Goal: Information Seeking & Learning: Check status

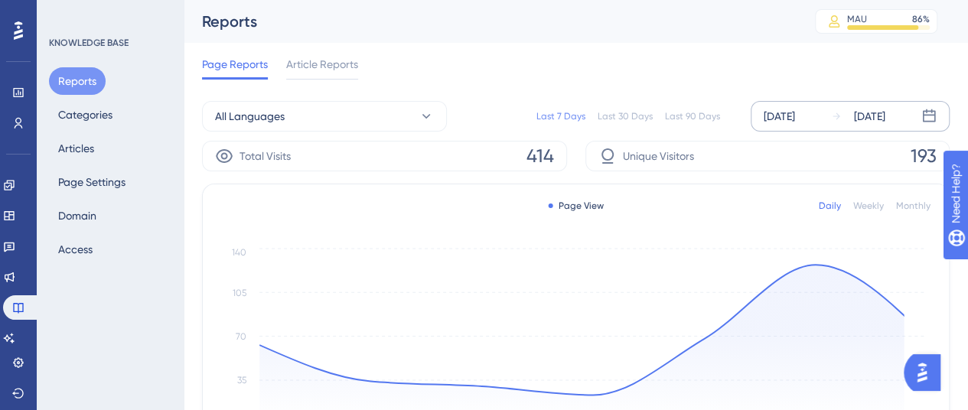
click at [795, 113] on div "[DATE]" at bounding box center [778, 116] width 31 height 18
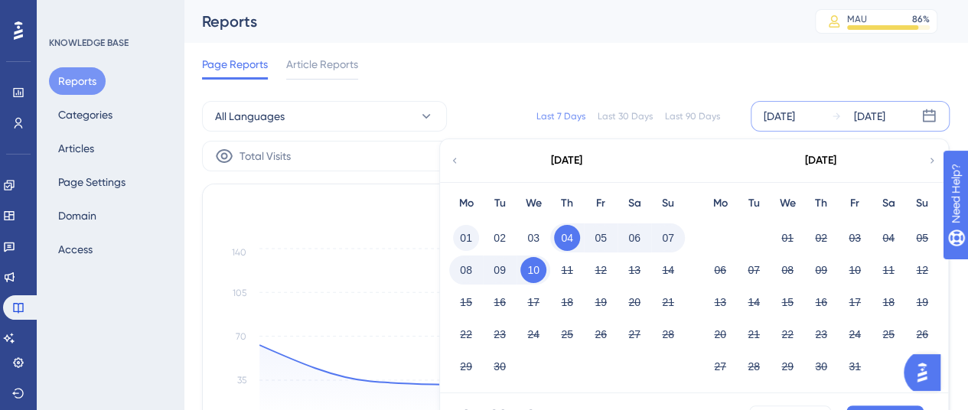
click at [470, 242] on button "01" at bounding box center [466, 238] width 26 height 26
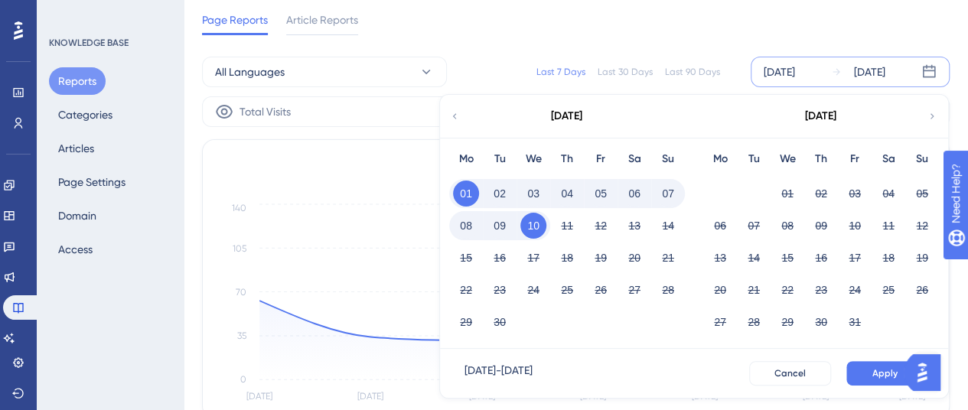
scroll to position [76, 0]
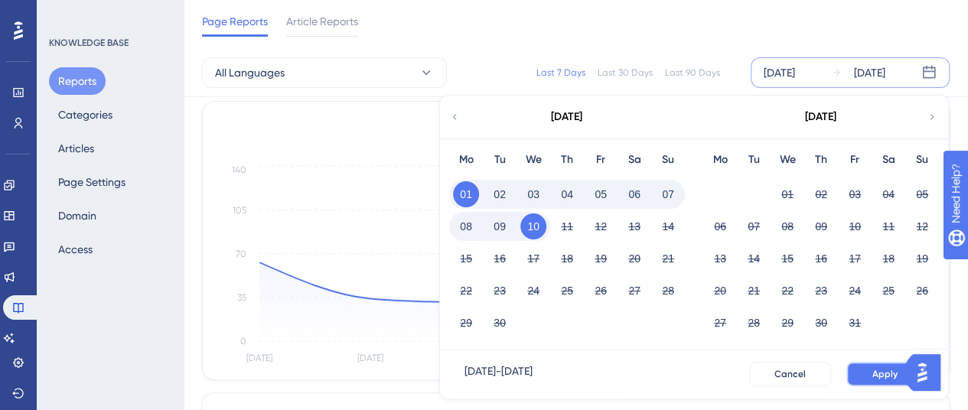
click at [870, 373] on button "Apply" at bounding box center [884, 374] width 77 height 24
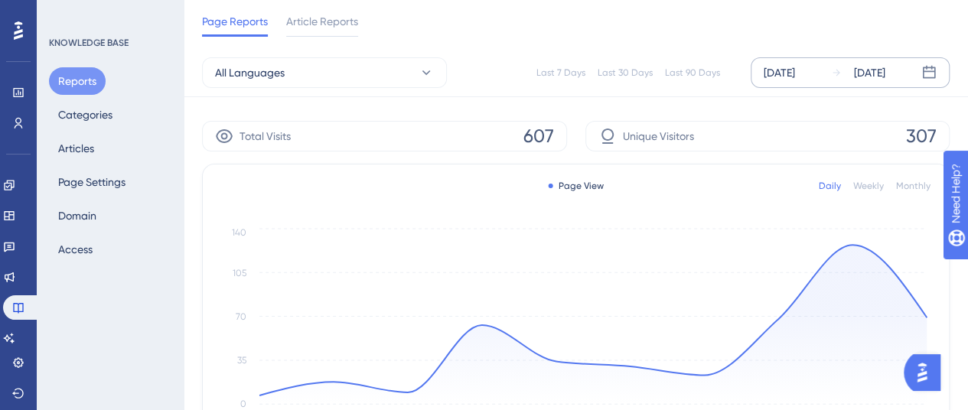
scroll to position [0, 0]
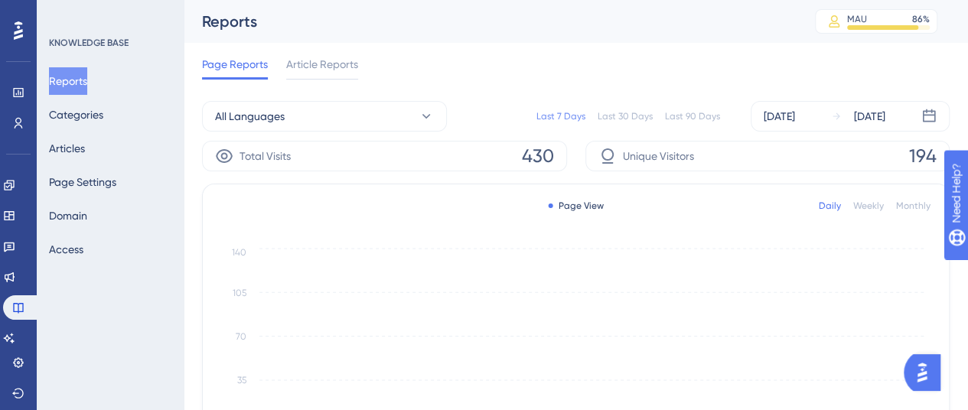
click at [779, 120] on div "[DATE]" at bounding box center [778, 116] width 31 height 18
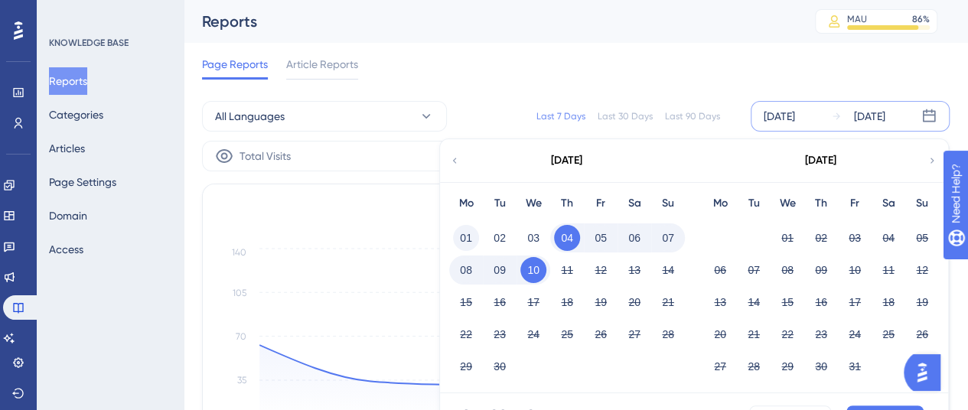
click at [459, 239] on button "01" at bounding box center [466, 238] width 26 height 26
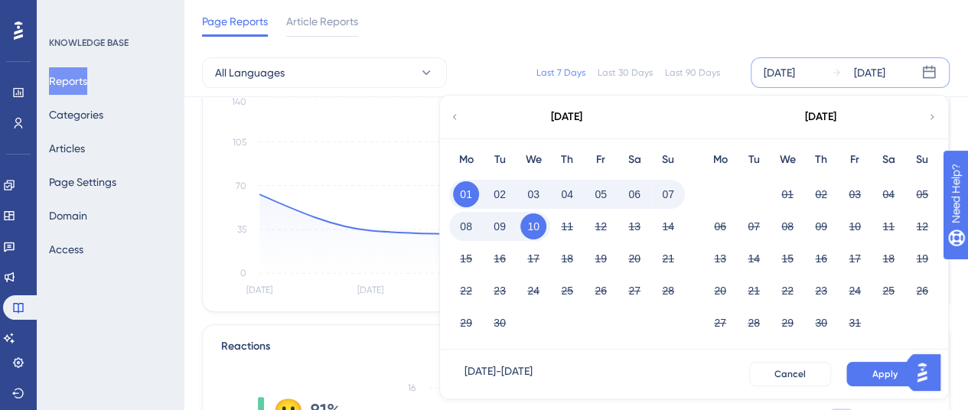
scroll to position [153, 0]
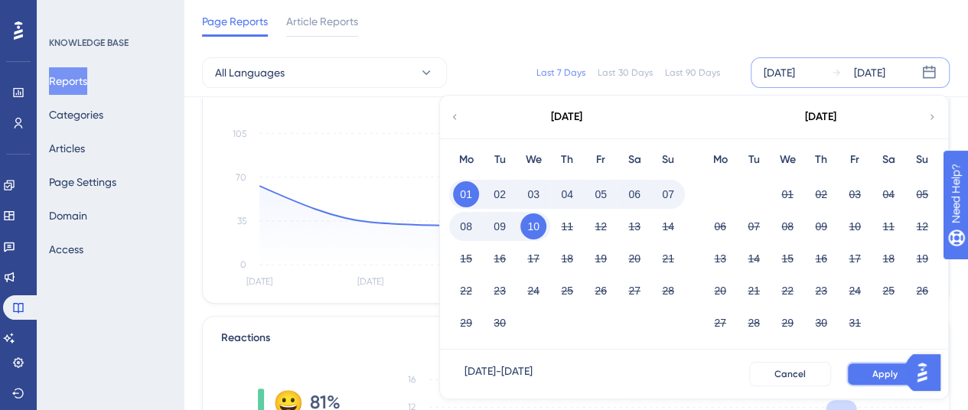
click at [878, 376] on span "Apply" at bounding box center [884, 374] width 25 height 12
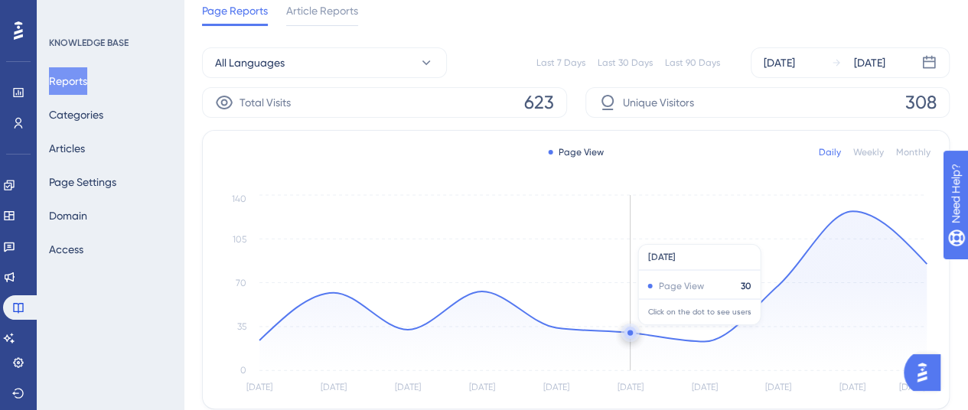
scroll to position [0, 0]
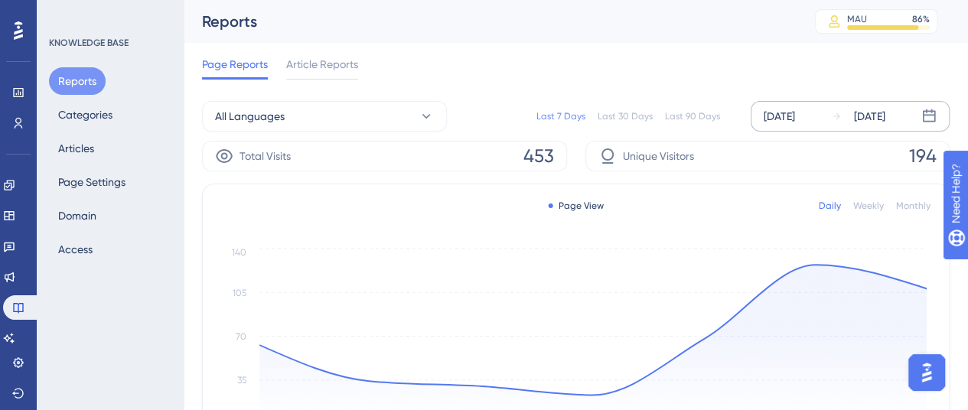
click at [793, 114] on div "[DATE]" at bounding box center [778, 116] width 31 height 18
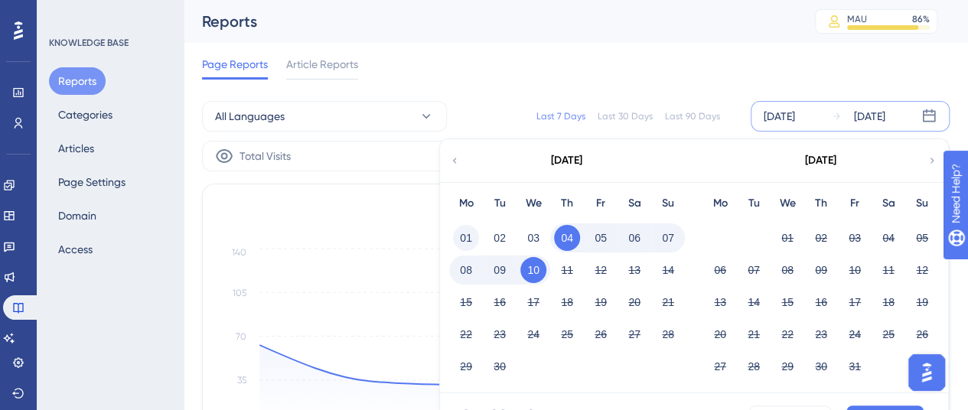
click at [463, 238] on button "01" at bounding box center [466, 238] width 26 height 26
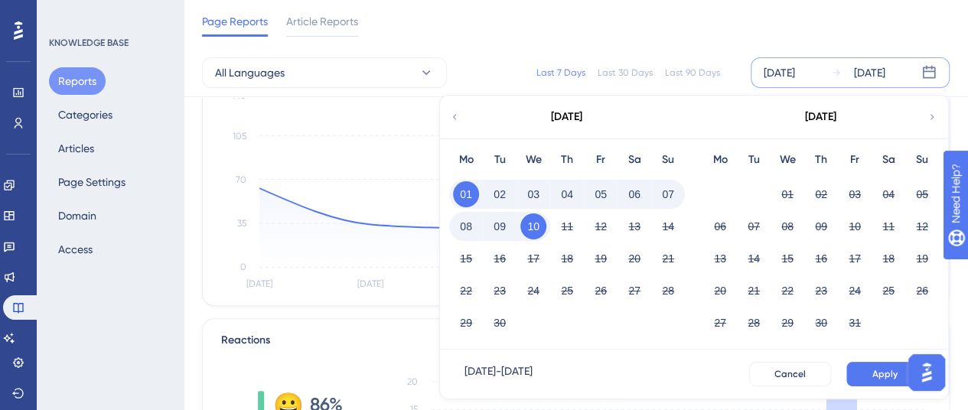
scroll to position [153, 0]
click at [887, 374] on span "Apply" at bounding box center [884, 374] width 25 height 12
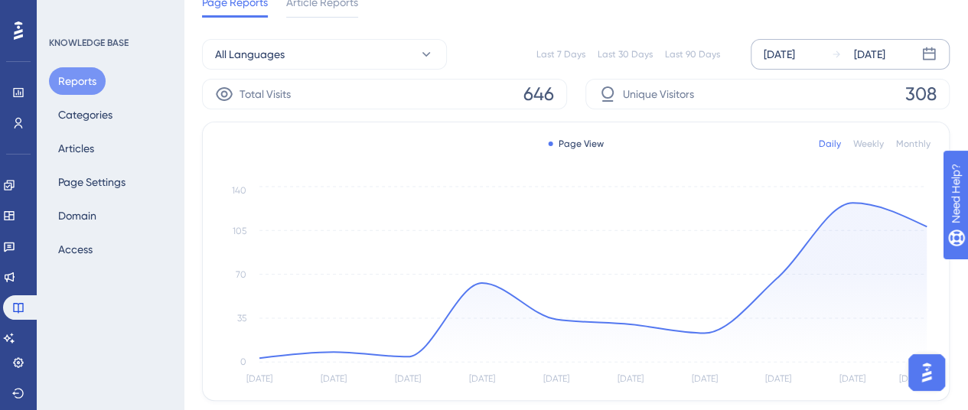
scroll to position [0, 0]
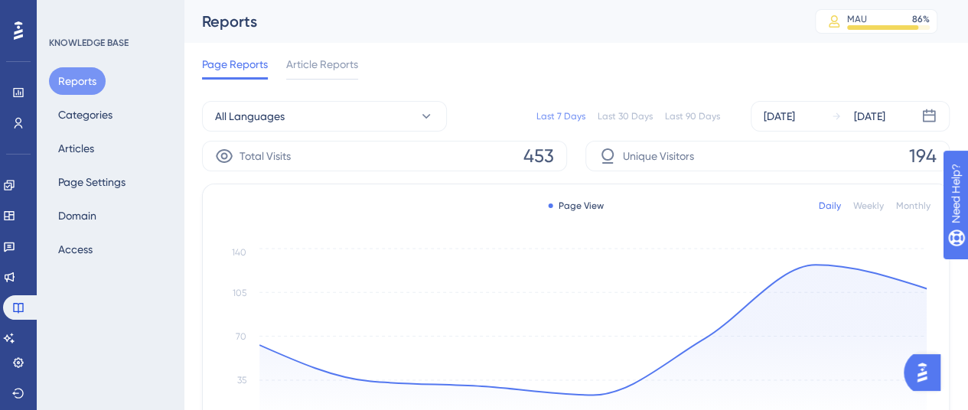
click at [796, 132] on div "All Languages Last 7 Days Last 30 Days Last 90 Days Sep 04 2025 Sep 10 2025" at bounding box center [575, 116] width 747 height 49
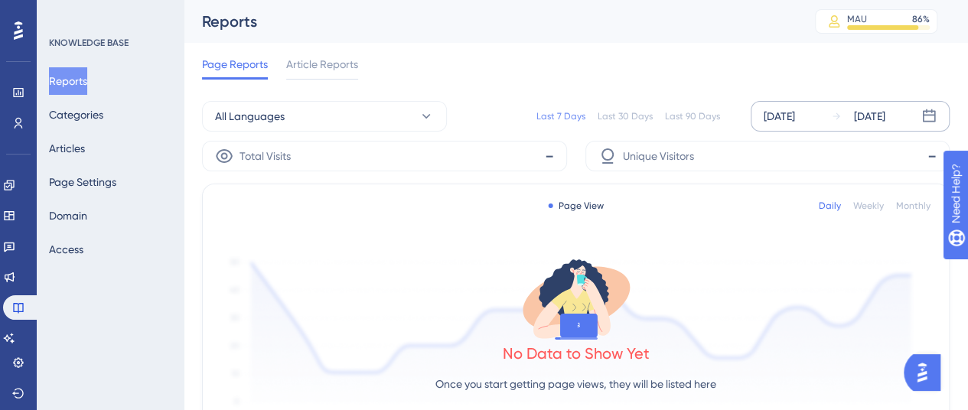
click at [777, 111] on div "[DATE]" at bounding box center [778, 116] width 31 height 18
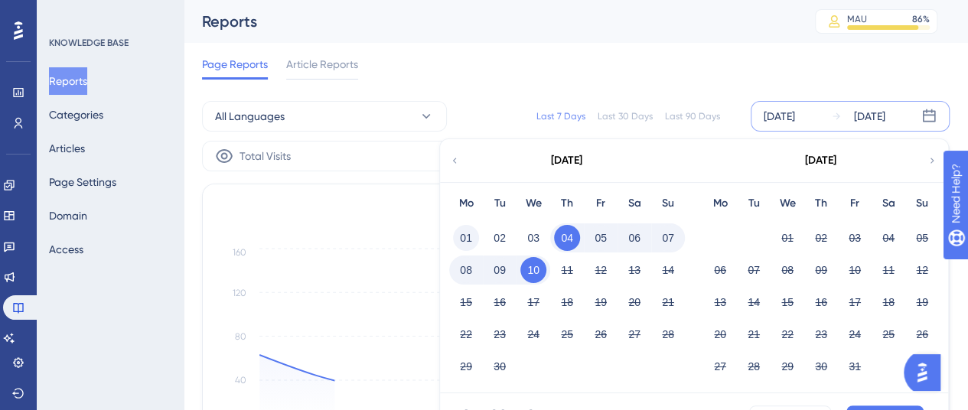
click at [473, 241] on button "01" at bounding box center [466, 238] width 26 height 26
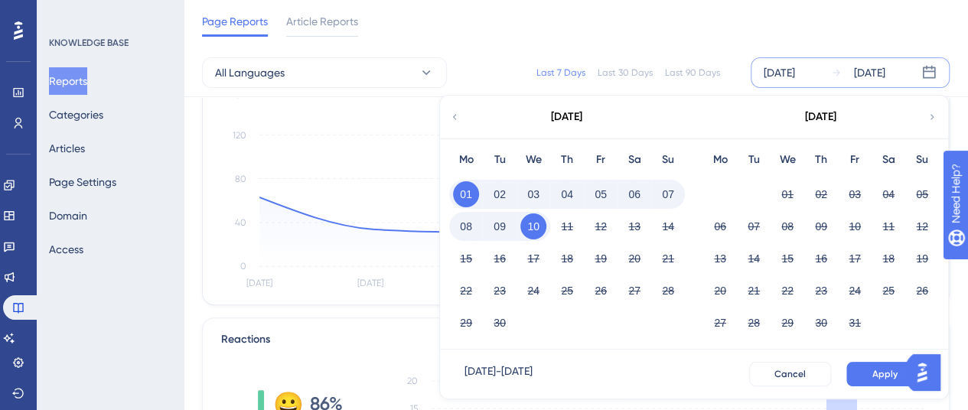
scroll to position [153, 0]
click at [881, 376] on span "Apply" at bounding box center [884, 374] width 25 height 12
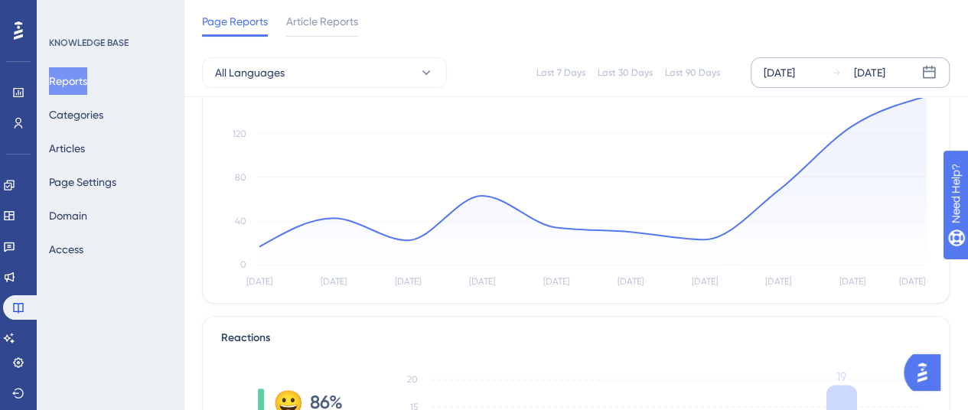
scroll to position [0, 0]
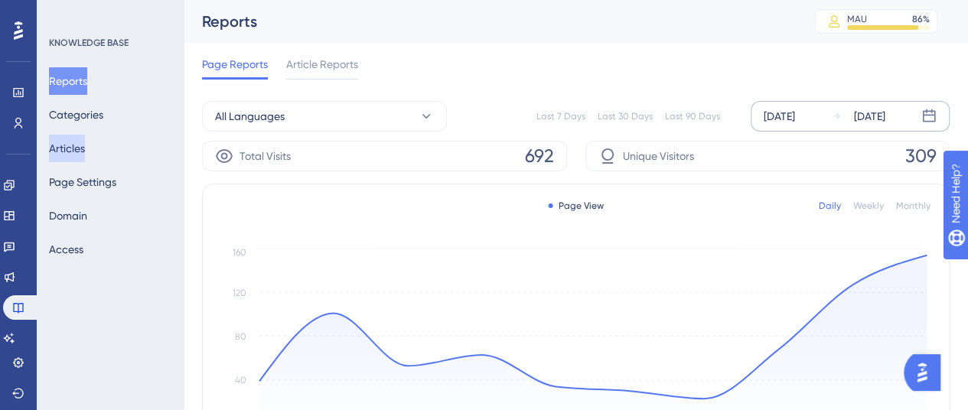
click at [79, 146] on button "Articles" at bounding box center [67, 149] width 36 height 28
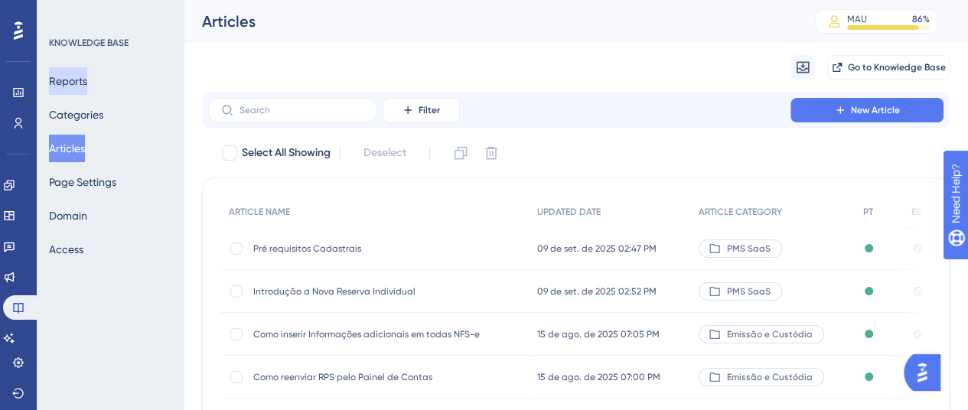
click at [78, 77] on button "Reports" at bounding box center [68, 81] width 38 height 28
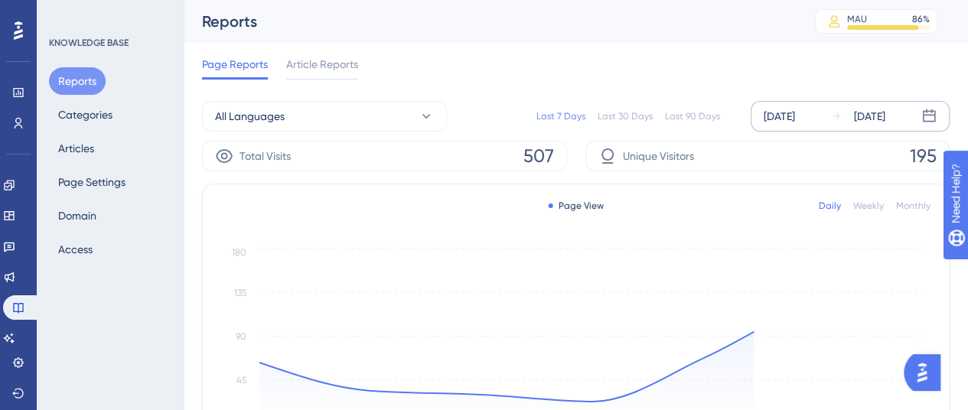
click at [795, 109] on div "[DATE]" at bounding box center [778, 116] width 31 height 18
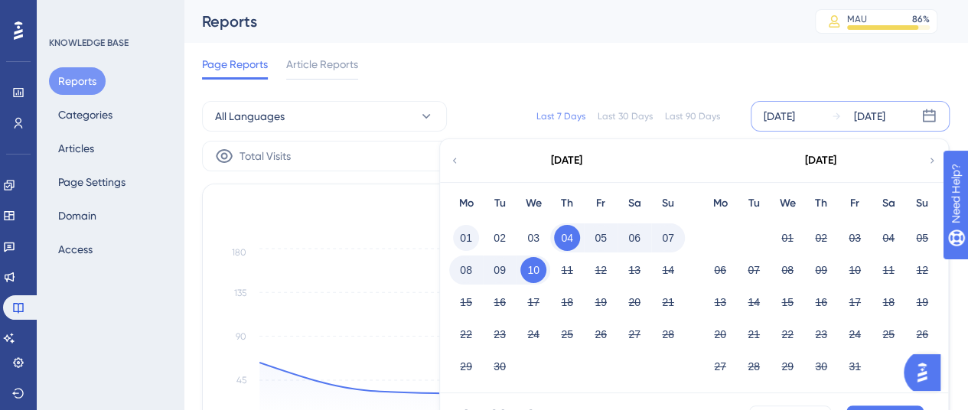
drag, startPoint x: 464, startPoint y: 238, endPoint x: 470, endPoint y: 233, distance: 8.3
click at [467, 235] on button "01" at bounding box center [466, 238] width 26 height 26
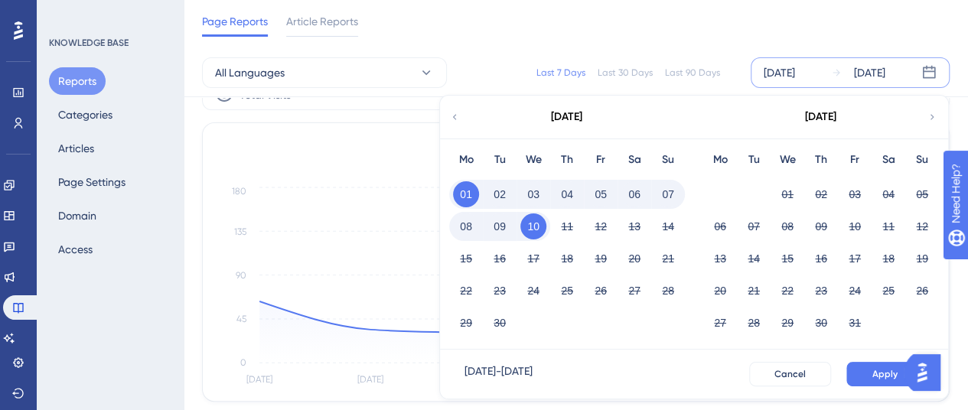
scroll to position [76, 0]
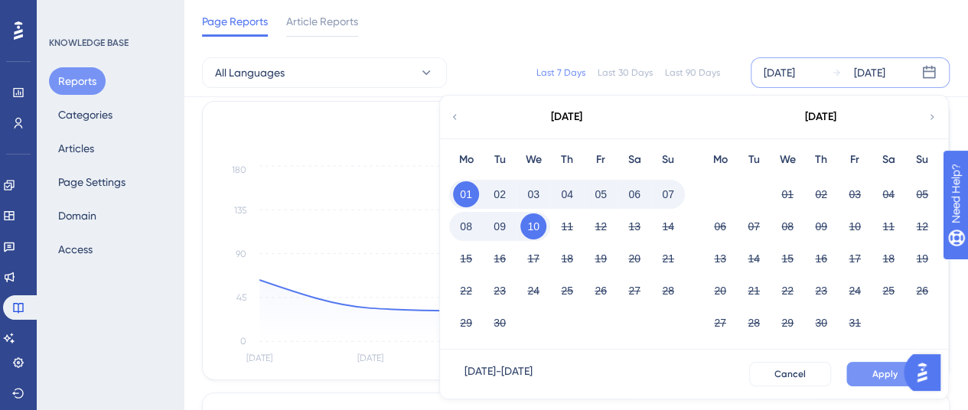
click at [870, 368] on button "Apply" at bounding box center [884, 374] width 77 height 24
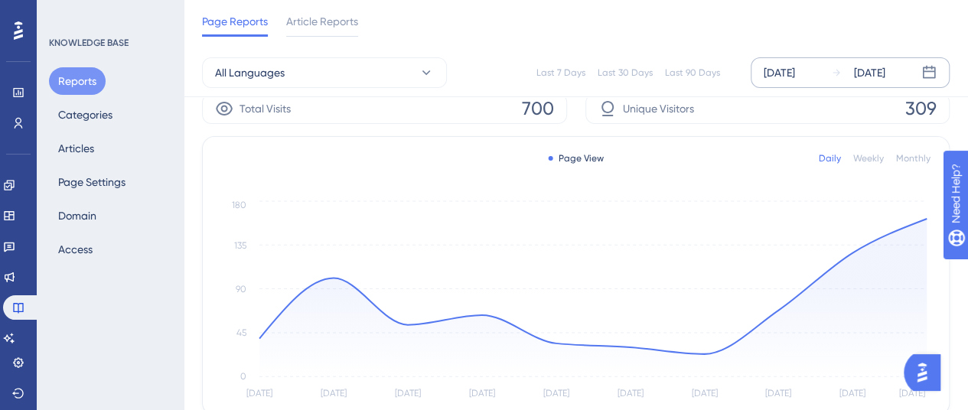
scroll to position [0, 0]
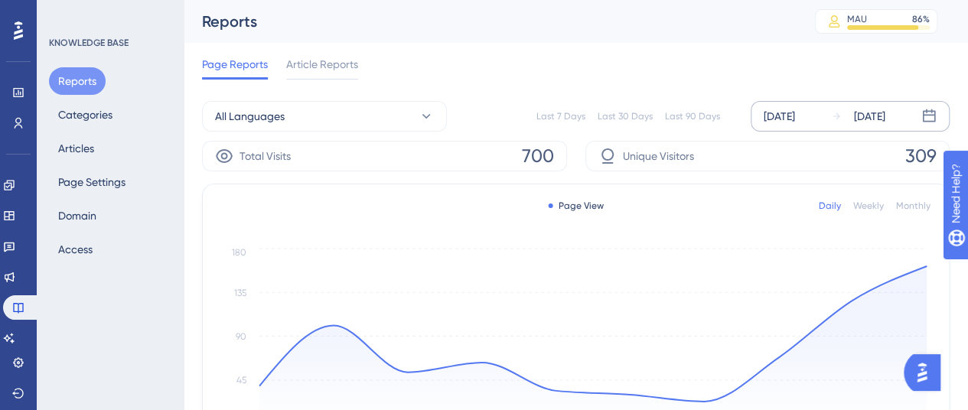
click at [338, 57] on span "Article Reports" at bounding box center [322, 64] width 72 height 18
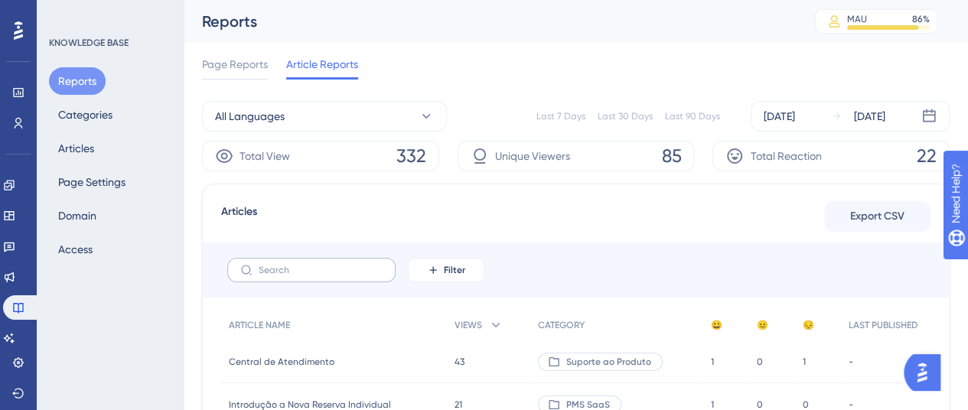
click at [288, 279] on label at bounding box center [311, 270] width 168 height 24
click at [288, 275] on input "text" at bounding box center [321, 270] width 124 height 11
type input "pms saas"
click at [308, 289] on div "pms saas Filter" at bounding box center [576, 269] width 746 height 55
click at [304, 275] on label "pms saas" at bounding box center [311, 270] width 168 height 24
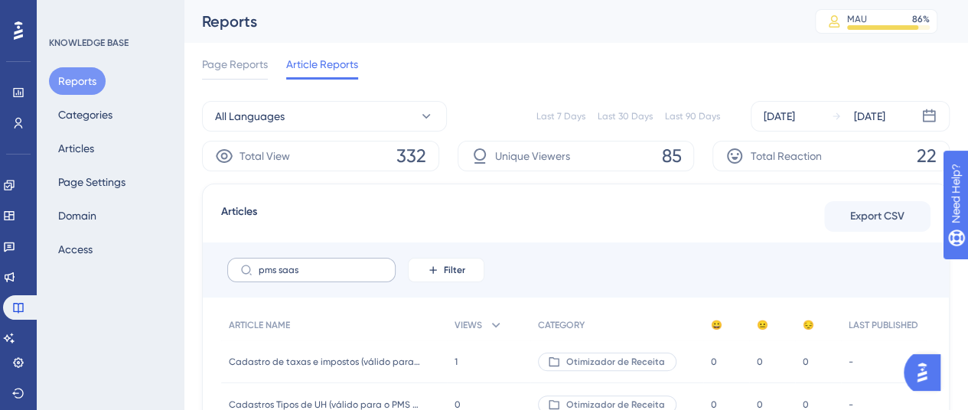
click at [304, 275] on input "pms saas" at bounding box center [321, 270] width 124 height 11
click at [441, 274] on button "Filter" at bounding box center [446, 270] width 76 height 24
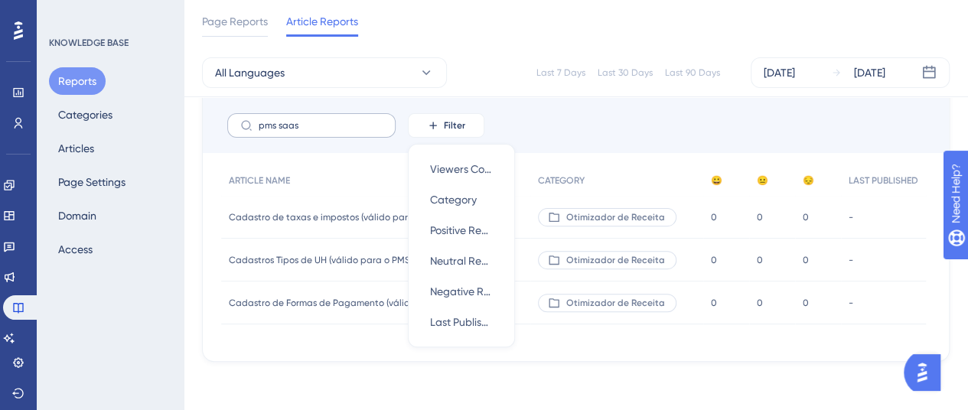
click at [361, 113] on label "pms saas" at bounding box center [311, 125] width 168 height 24
click at [361, 120] on input "pms saas" at bounding box center [321, 125] width 124 height 11
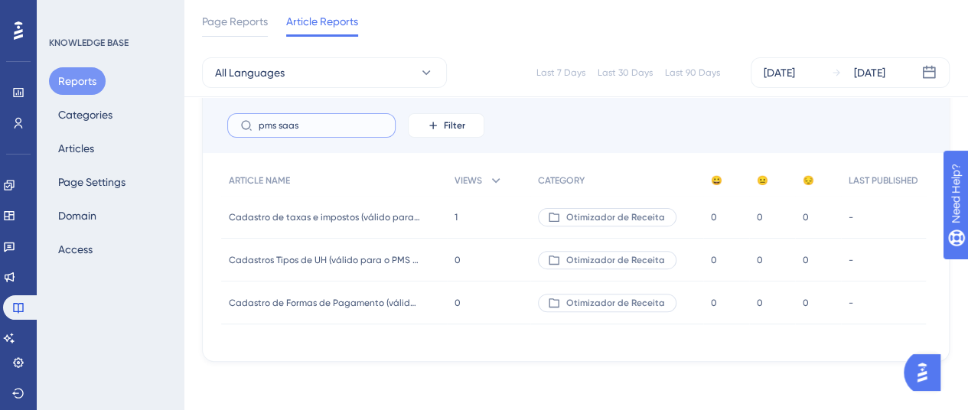
click at [354, 125] on input "pms saas" at bounding box center [321, 125] width 124 height 11
drag, startPoint x: 354, startPoint y: 123, endPoint x: 222, endPoint y: 154, distance: 135.8
click at [222, 154] on div "Articles Export CSV pms saas Filter ARTICLE NAME VIEWS CATEGORY 😀 😐 😔 LAST PUBL…" at bounding box center [575, 200] width 747 height 323
type input "P"
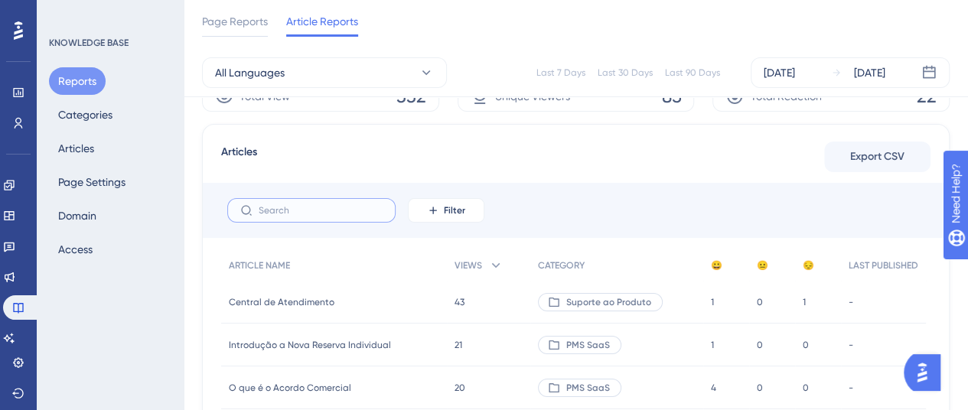
scroll to position [0, 0]
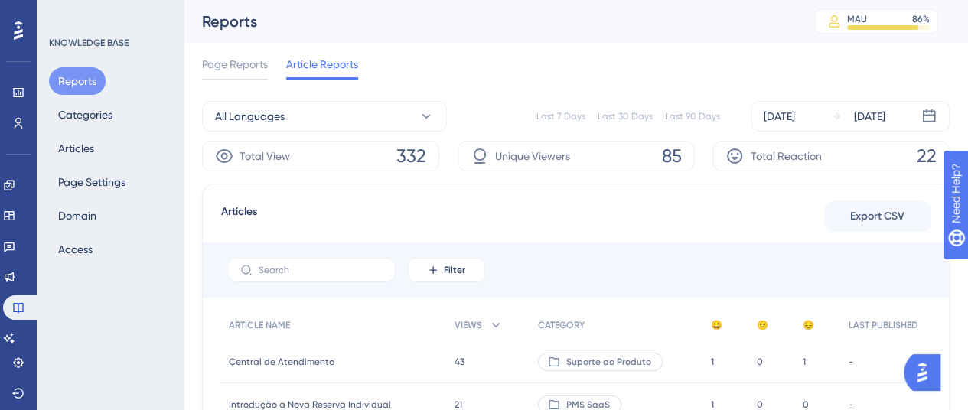
click at [574, 248] on div "Filter" at bounding box center [576, 269] width 746 height 55
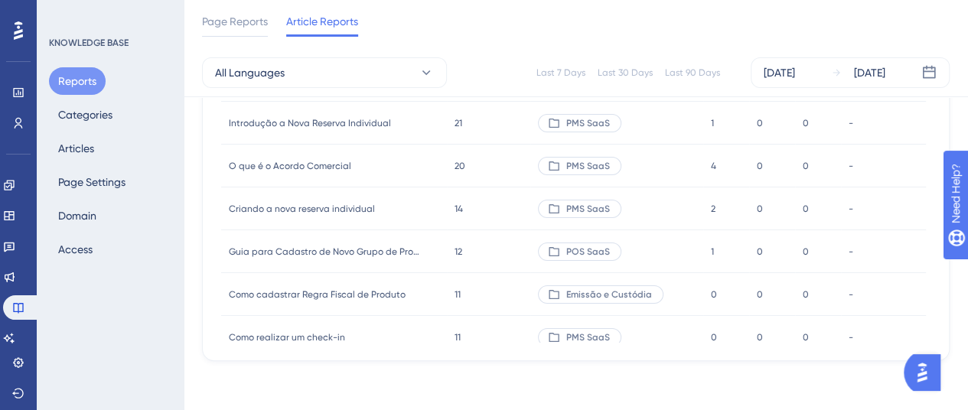
scroll to position [76, 0]
